Goal: Transaction & Acquisition: Purchase product/service

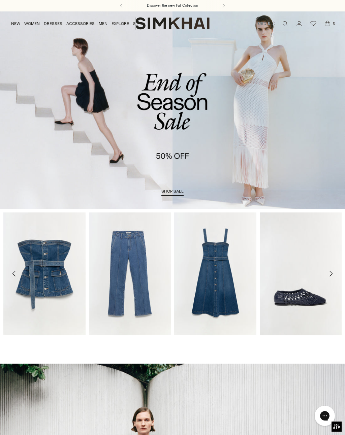
click at [17, 22] on link "NEW" at bounding box center [15, 23] width 9 height 15
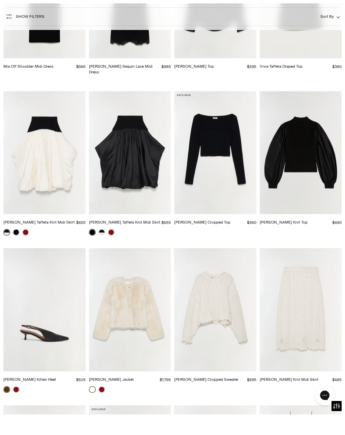
scroll to position [5672, 0]
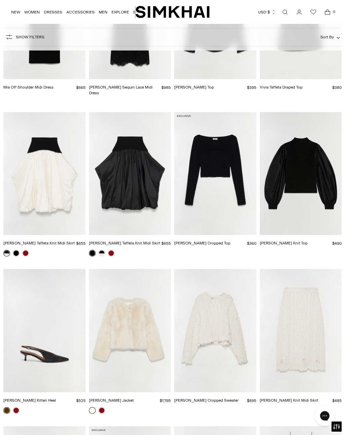
click at [38, 112] on img "Corinn Taffeta Knit Midi Skirt" at bounding box center [44, 173] width 82 height 123
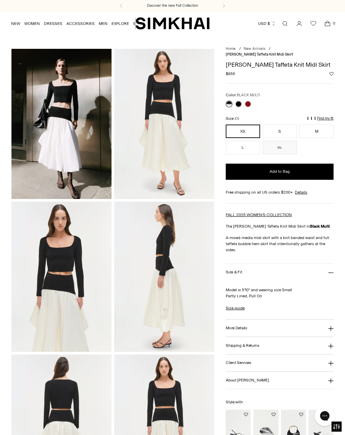
click at [277, 127] on button "S" at bounding box center [280, 131] width 34 height 13
click at [235, 101] on link at bounding box center [238, 104] width 7 height 7
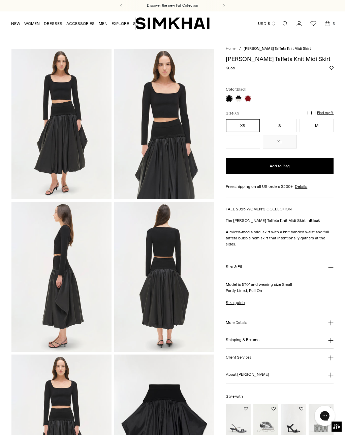
click at [276, 126] on button "S" at bounding box center [280, 125] width 34 height 13
